Goal: Transaction & Acquisition: Purchase product/service

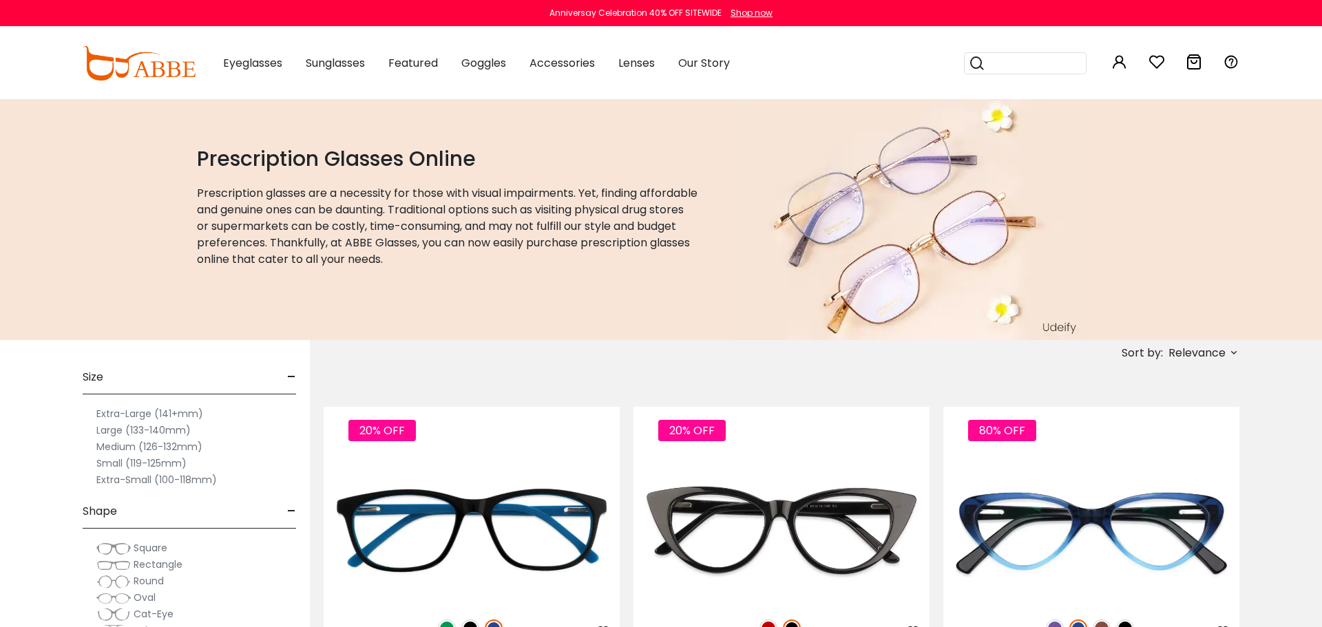
click at [163, 462] on label "Small (119-125mm)" at bounding box center [141, 463] width 90 height 17
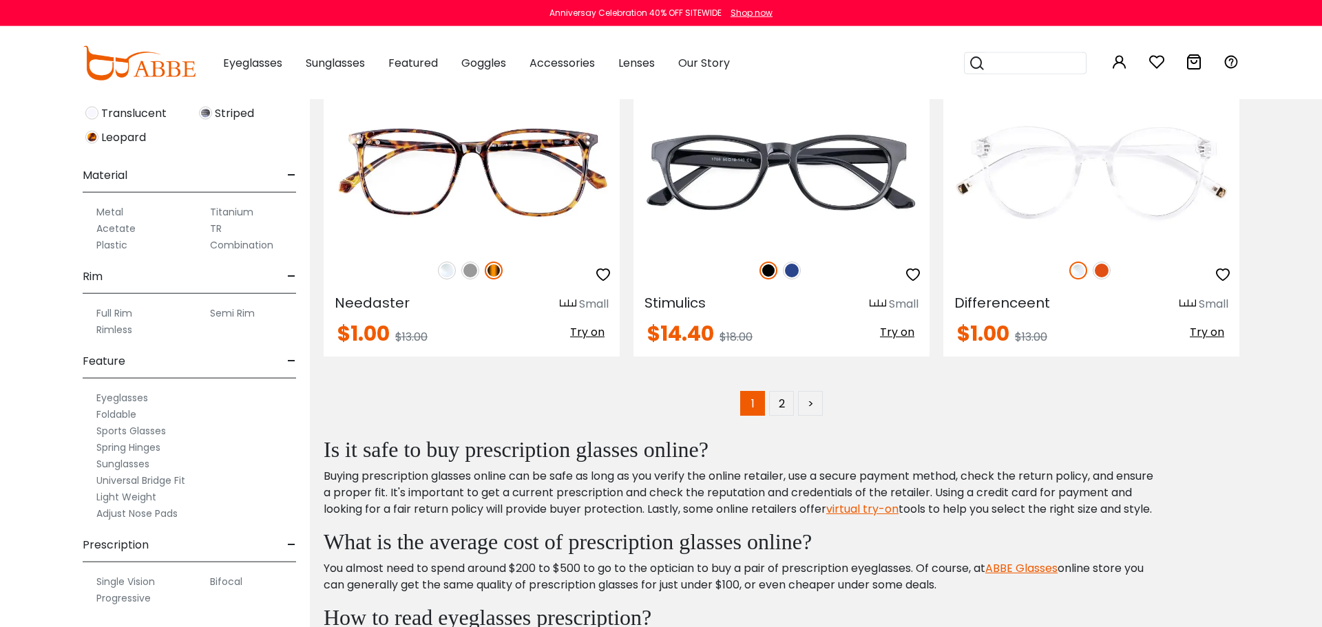
scroll to position [7039, 0]
click at [779, 401] on link "2" at bounding box center [781, 402] width 25 height 25
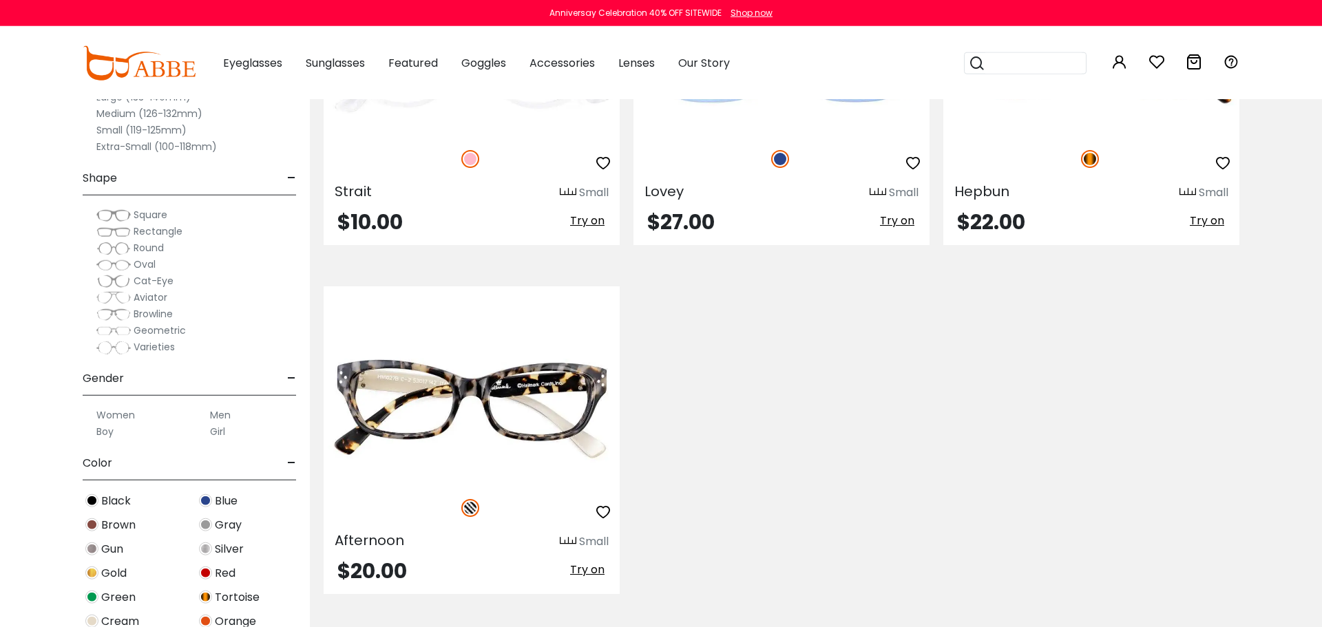
scroll to position [3264, 0]
